Goal: Navigation & Orientation: Find specific page/section

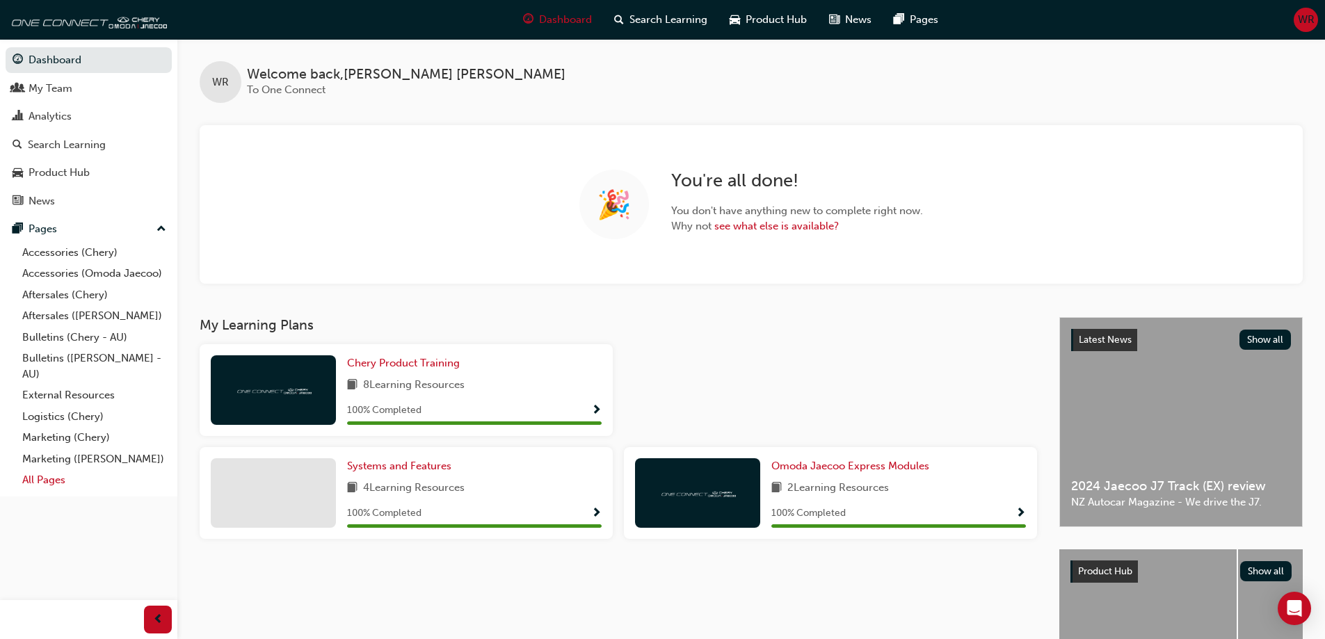
click at [47, 479] on link "All Pages" at bounding box center [94, 480] width 155 height 22
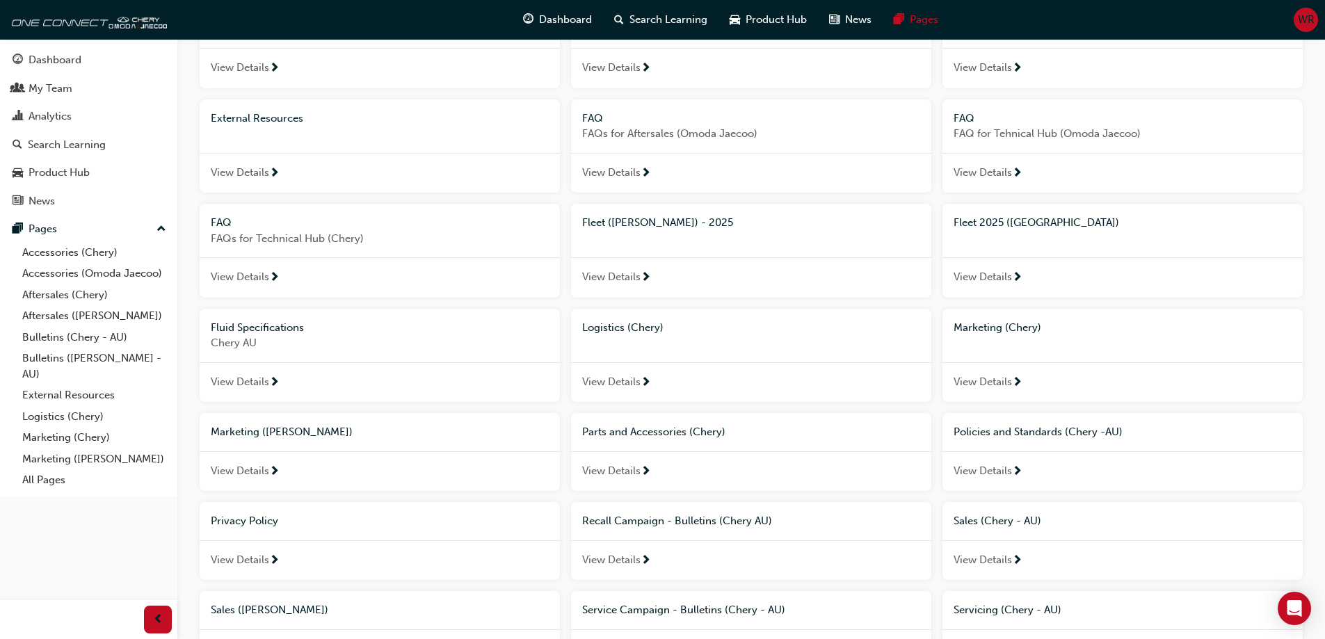
scroll to position [209, 0]
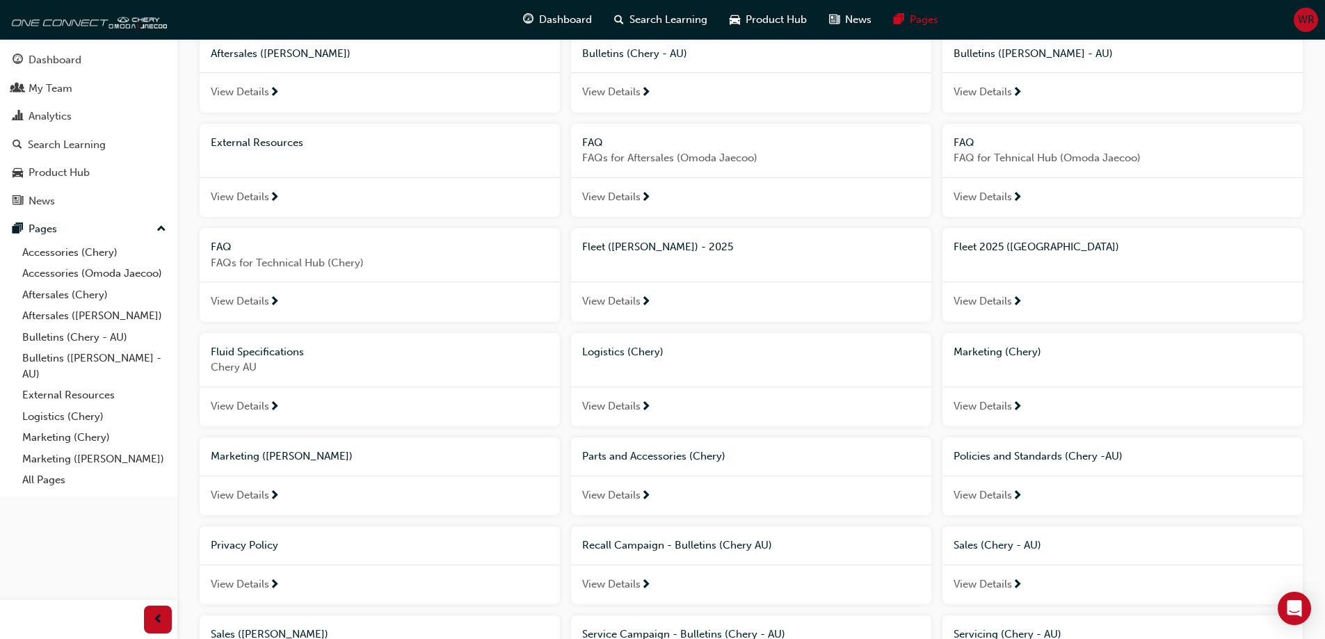
click at [1005, 307] on span "View Details" at bounding box center [982, 301] width 58 height 16
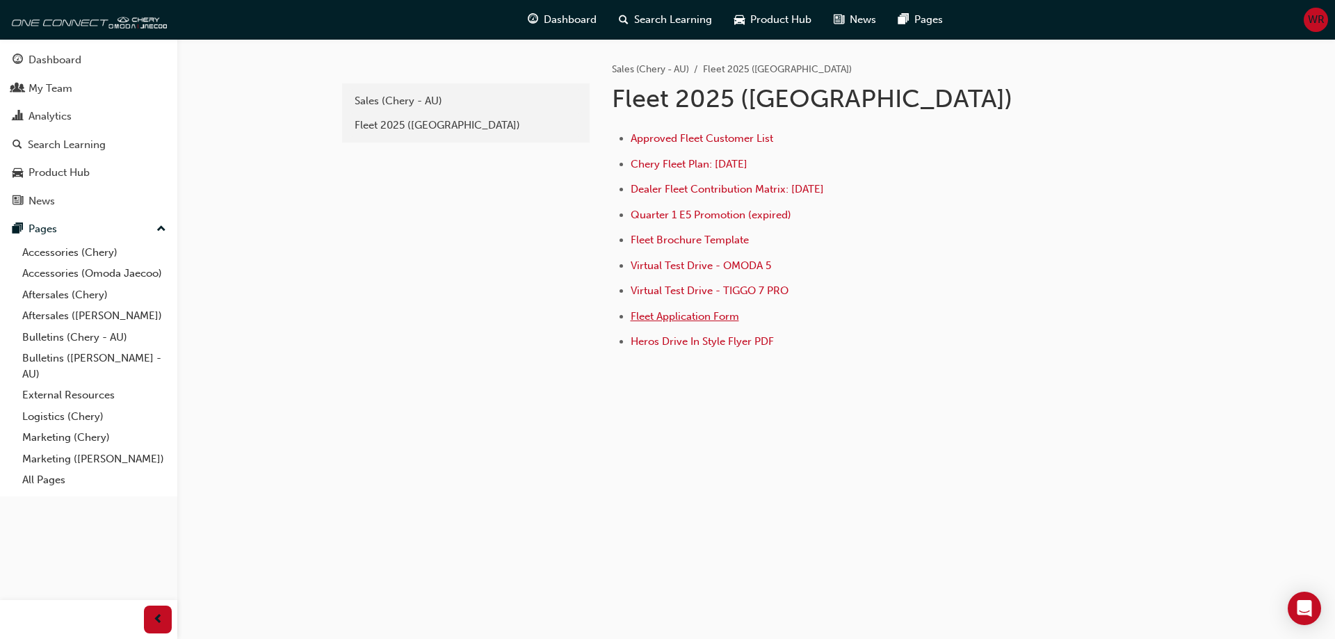
click at [668, 318] on span "Fleet Application Form" at bounding box center [685, 316] width 108 height 13
